Goal: Information Seeking & Learning: Learn about a topic

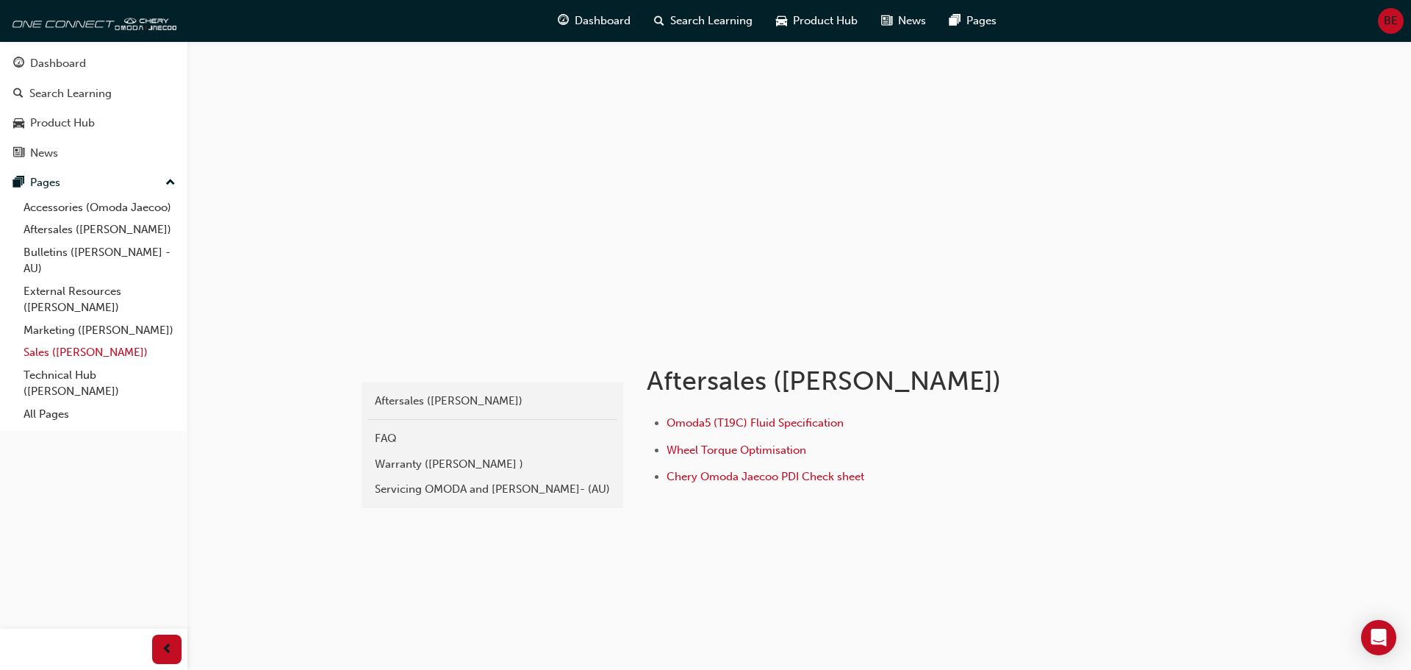
click at [99, 348] on link "Sales ([PERSON_NAME])" at bounding box center [100, 352] width 164 height 23
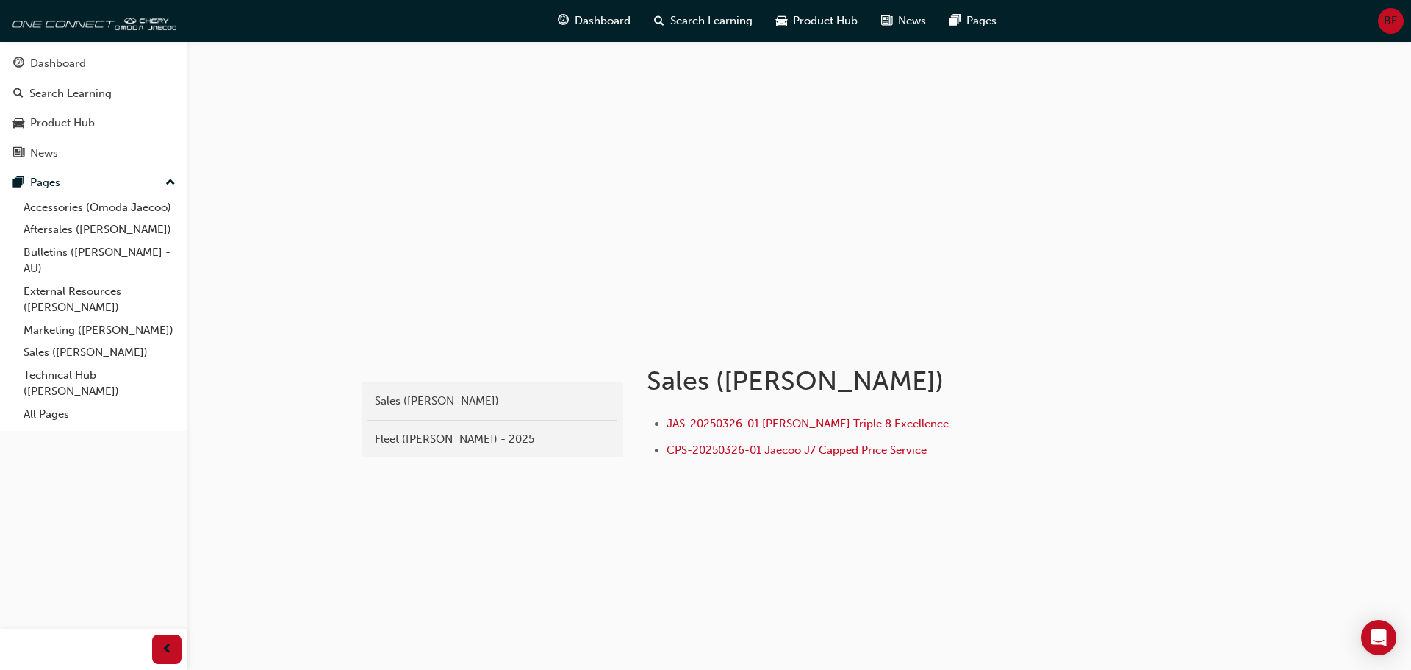
click at [755, 458] on li "CPS-20250326-01 Jaecoo J7 Capped Price Service" at bounding box center [896, 451] width 458 height 21
click at [757, 454] on span "CPS-20250326-01 Jaecoo J7 Capped Price Service" at bounding box center [797, 449] width 260 height 13
click at [94, 351] on link "Sales ([PERSON_NAME])" at bounding box center [100, 352] width 164 height 23
click at [57, 378] on link "Technical Hub ([PERSON_NAME])" at bounding box center [100, 383] width 164 height 39
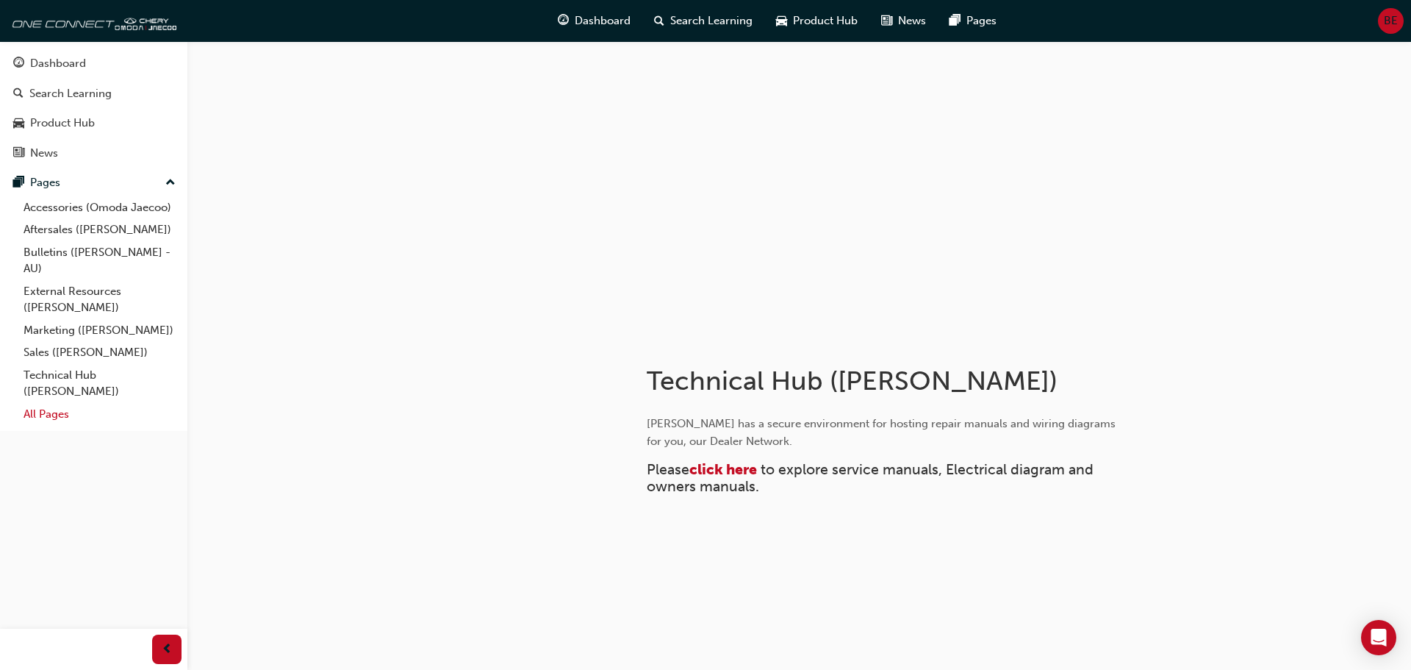
click at [48, 415] on link "All Pages" at bounding box center [100, 414] width 164 height 23
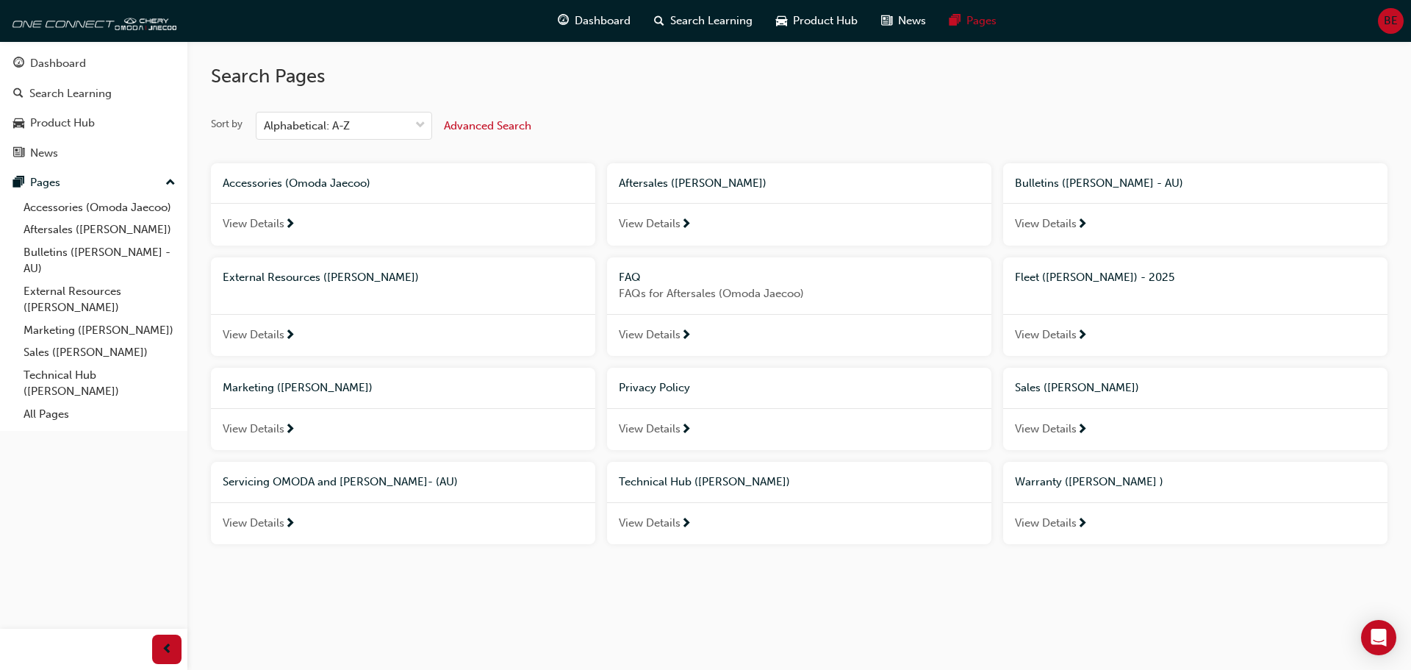
click at [1053, 429] on span "View Details" at bounding box center [1046, 429] width 62 height 17
click at [675, 223] on span "View Details" at bounding box center [650, 223] width 62 height 17
click at [1072, 223] on span "View Details" at bounding box center [1046, 223] width 62 height 17
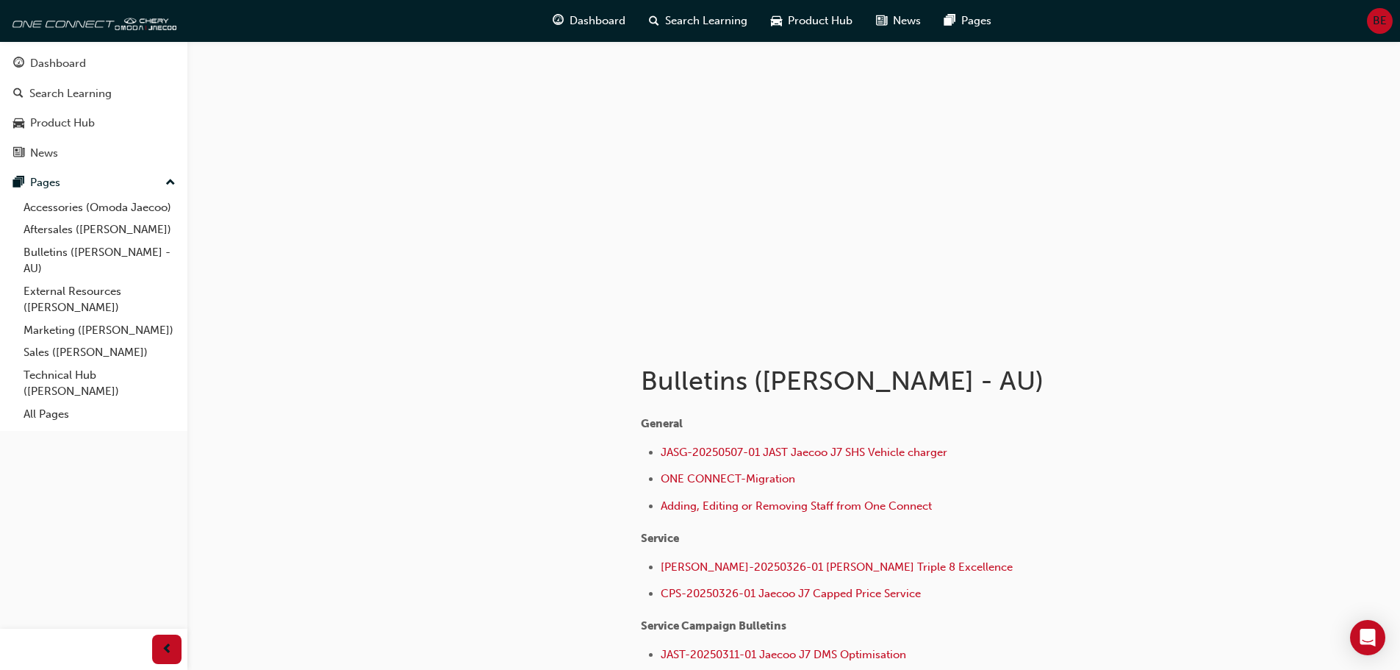
scroll to position [74, 0]
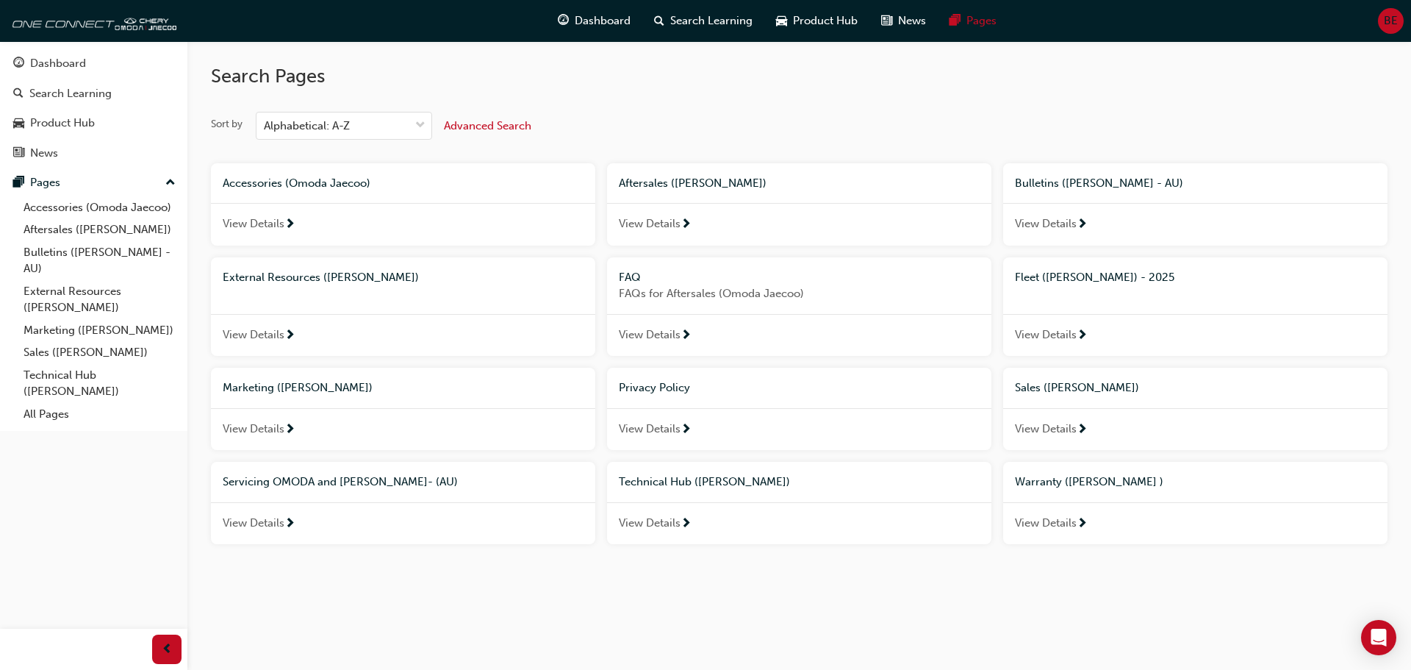
click at [645, 517] on span "View Details" at bounding box center [650, 523] width 62 height 17
click at [292, 523] on span "next-icon" at bounding box center [290, 524] width 11 height 13
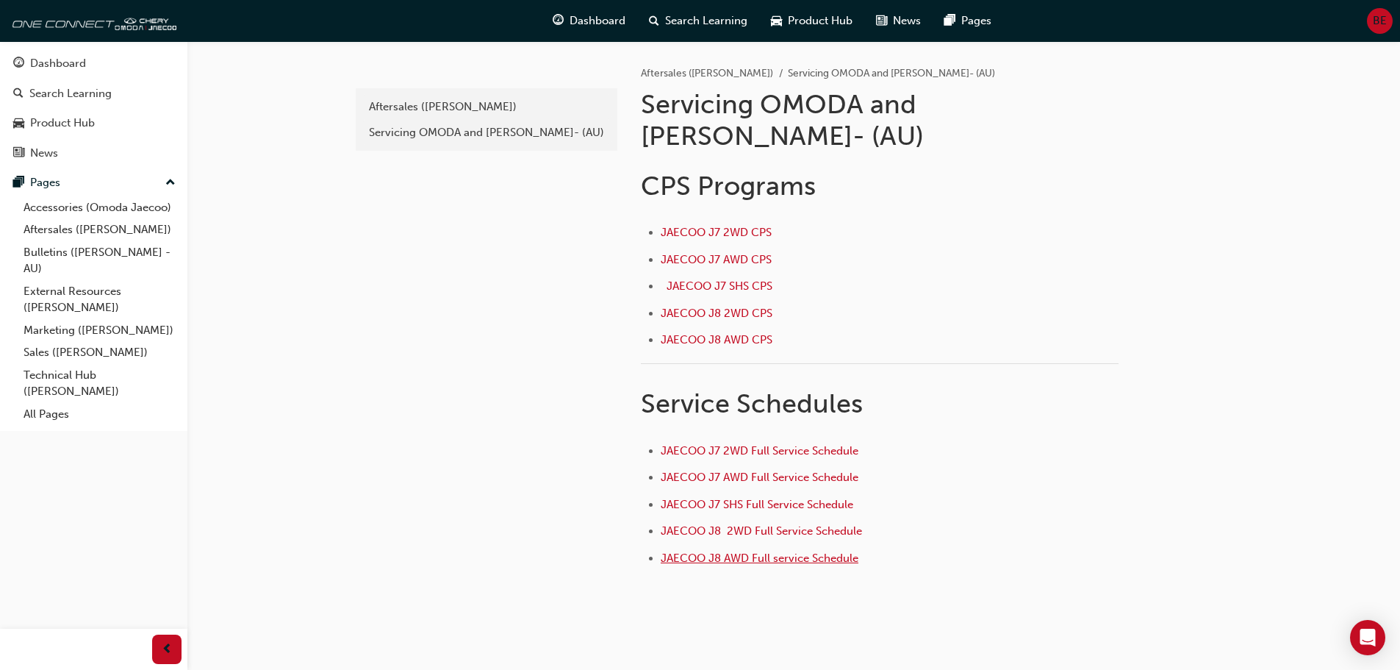
click at [786, 551] on span "JAECOO J8 AWD Full service Schedule" at bounding box center [760, 557] width 198 height 13
click at [720, 333] on span "JAECOO J8 AWD CPS" at bounding box center [717, 339] width 112 height 13
click at [732, 307] on span "JAECOO J8 2WD CPS" at bounding box center [717, 313] width 112 height 13
click at [729, 333] on span "JAECOO J8 AWD CPS" at bounding box center [717, 339] width 112 height 13
click at [696, 307] on span "JAECOO J8 2WD CPS" at bounding box center [717, 313] width 112 height 13
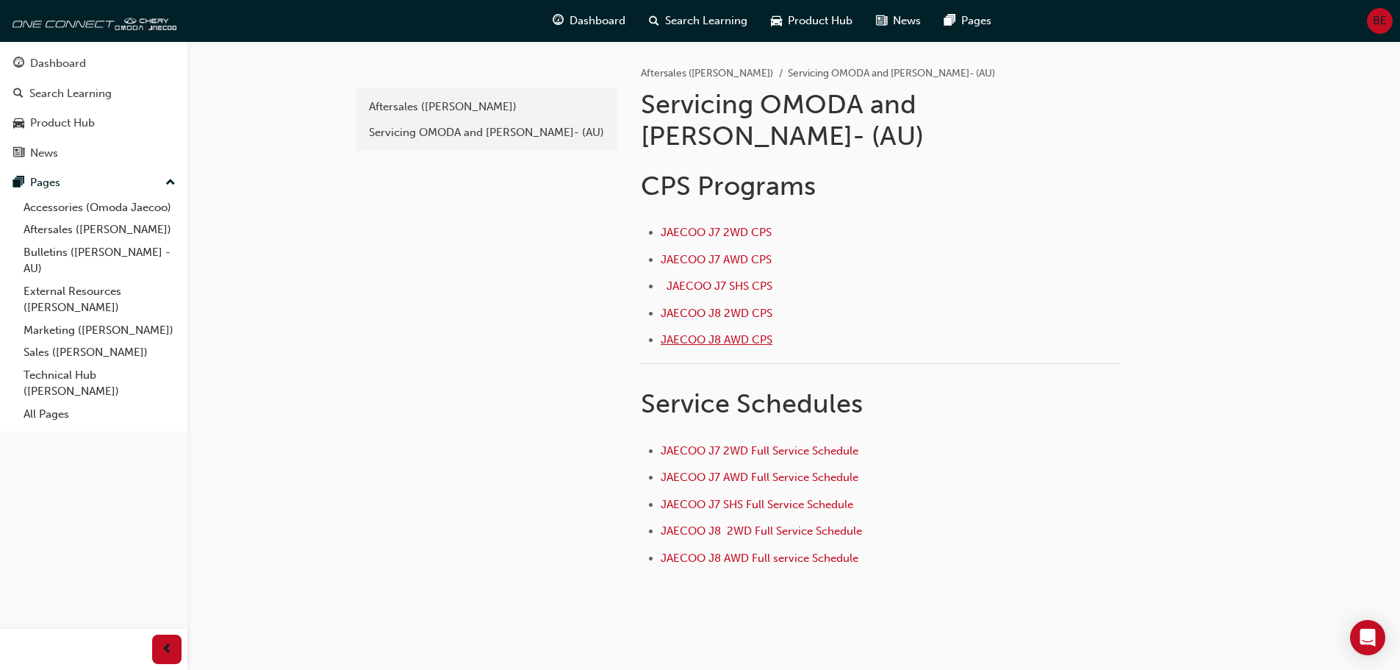
click at [745, 333] on span "JAECOO J8 AWD CPS" at bounding box center [717, 339] width 112 height 13
